Goal: Information Seeking & Learning: Learn about a topic

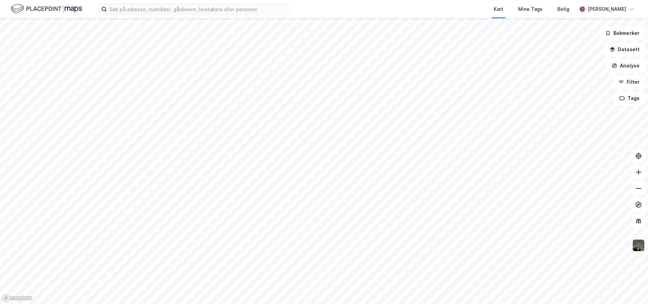
click at [406, 304] on html "Kart Mine Tags [PERSON_NAME] Sindre [PERSON_NAME] Bokmerker Datasett Analyse Fi…" at bounding box center [324, 152] width 648 height 304
click at [384, 304] on html "Kart Mine Tags [PERSON_NAME] Sindre [PERSON_NAME] Bokmerker Datasett Analyse Fi…" at bounding box center [324, 152] width 648 height 304
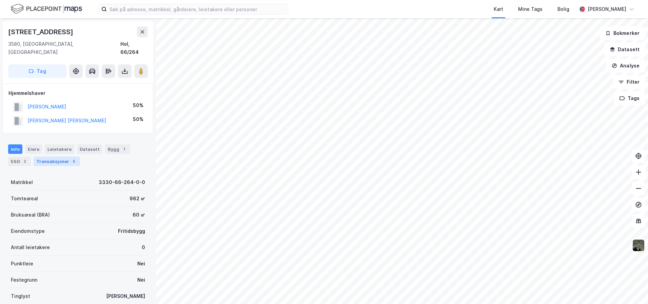
click at [45, 157] on div "Transaksjoner 5" at bounding box center [57, 161] width 46 height 9
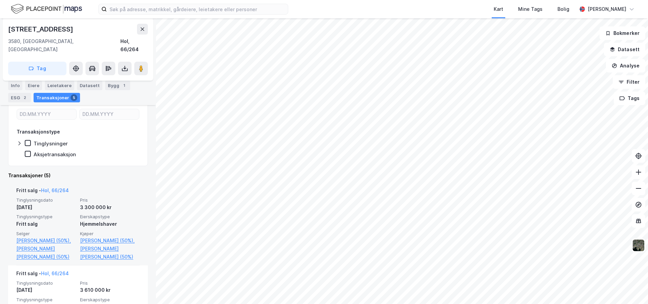
scroll to position [102, 0]
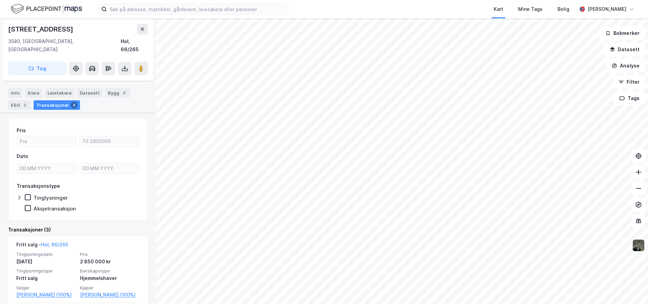
scroll to position [68, 0]
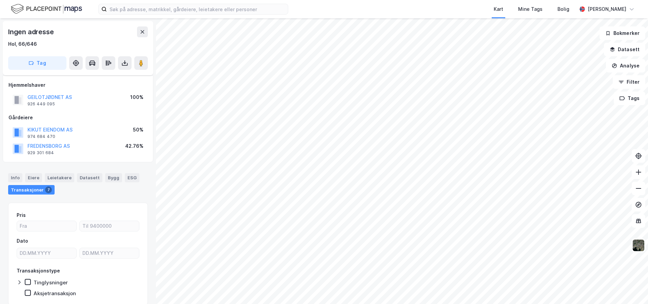
scroll to position [25, 0]
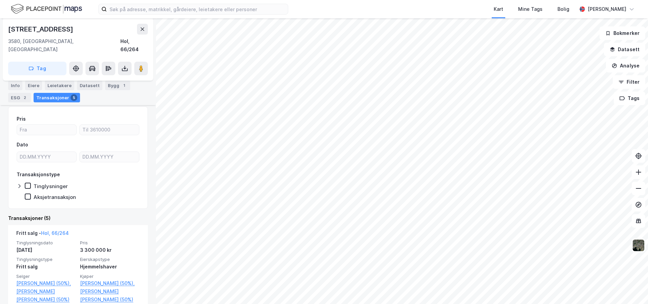
scroll to position [136, 0]
